Goal: Find specific page/section: Find specific page/section

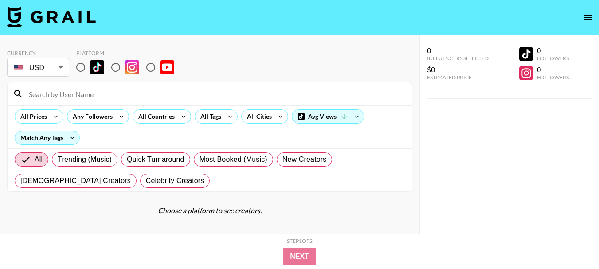
click at [115, 66] on input "radio" at bounding box center [115, 67] width 19 height 19
radio input "true"
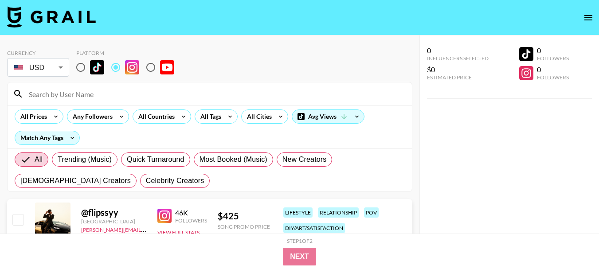
click at [232, 94] on input at bounding box center [214, 94] width 383 height 14
paste input "following__edyta"
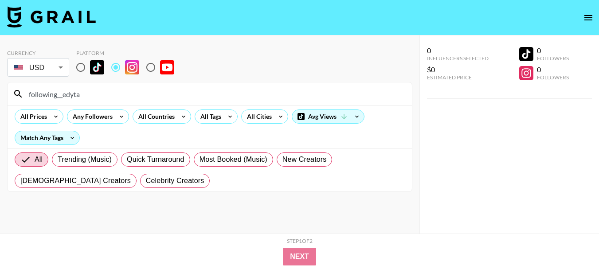
click at [236, 94] on input "following__edyta" at bounding box center [214, 94] width 383 height 14
paste input "hall_at_home"
click at [199, 87] on input "hall_at_home" at bounding box center [214, 94] width 383 height 14
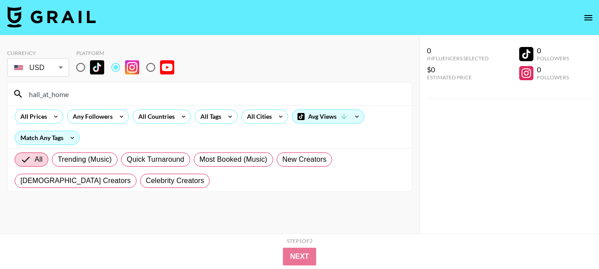
paste input "omewith_amber"
click at [327, 94] on input "homewith_amber" at bounding box center [214, 94] width 383 height 14
paste input "washy_wash_cleantok"
click at [281, 100] on input "washy_wash_cleantok" at bounding box center [214, 94] width 383 height 14
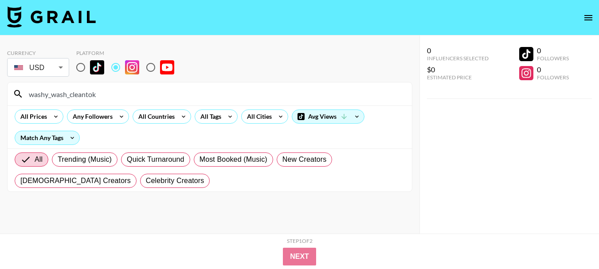
click at [281, 100] on input "washy_wash_cleantok" at bounding box center [214, 94] width 383 height 14
paste input "chicpeachaf"
click at [269, 96] on input "chicpeachaf" at bounding box center [214, 94] width 383 height 14
paste input "leanupwithlaur"
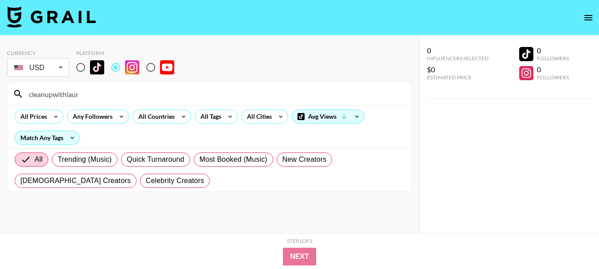
paste input "cleanupwithlaur"
click at [265, 92] on input "cleanupwithlaurcleanupwithlaur" at bounding box center [214, 94] width 383 height 14
paste input
click at [371, 92] on input "cleanupwithlaur" at bounding box center [214, 94] width 383 height 14
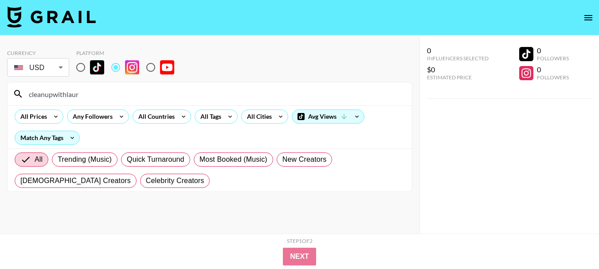
click at [371, 92] on input "cleanupwithlaur" at bounding box center [214, 94] width 383 height 14
paste input "homeofmelikee"
click at [310, 91] on input "homeofmelikee" at bounding box center [214, 94] width 383 height 14
paste input "melinamblan"
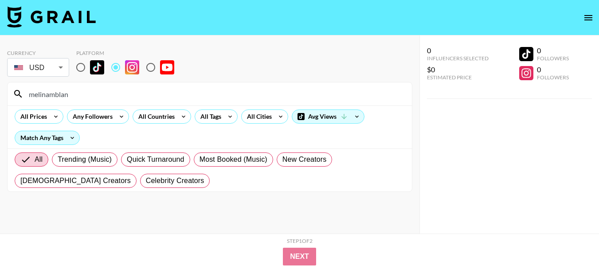
click at [352, 92] on input "melinamblan" at bounding box center [214, 94] width 383 height 14
paste input "cleanwithbriii"
click at [217, 94] on input "cleanwithbriii" at bounding box center [214, 94] width 383 height 14
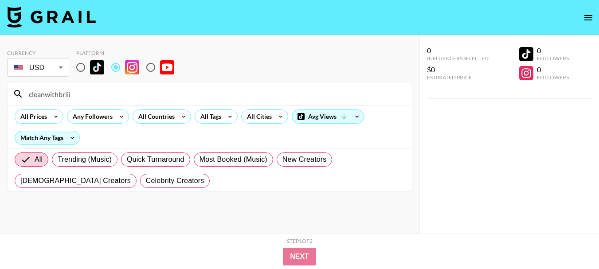
paste input "zapatas_cleaning_services"
type input "zapatas_cleaning_services"
